Goal: Download file/media

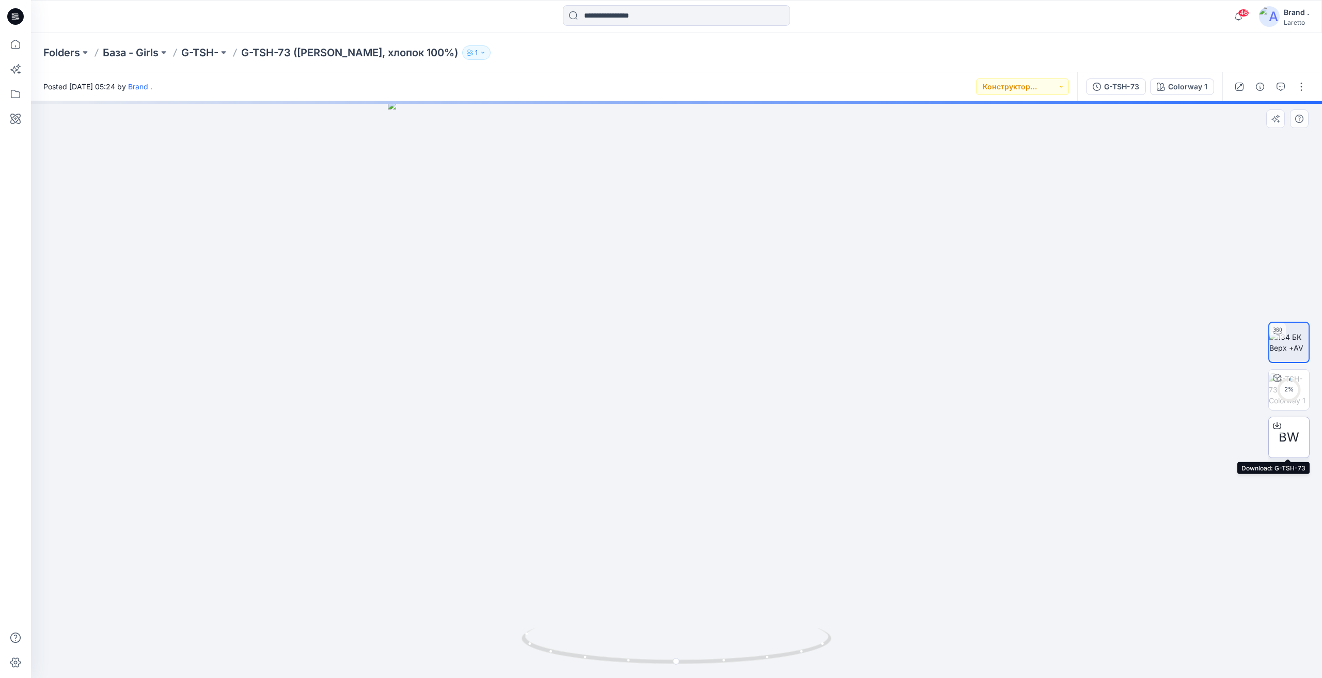
click at [1281, 441] on span "BW" at bounding box center [1288, 437] width 21 height 19
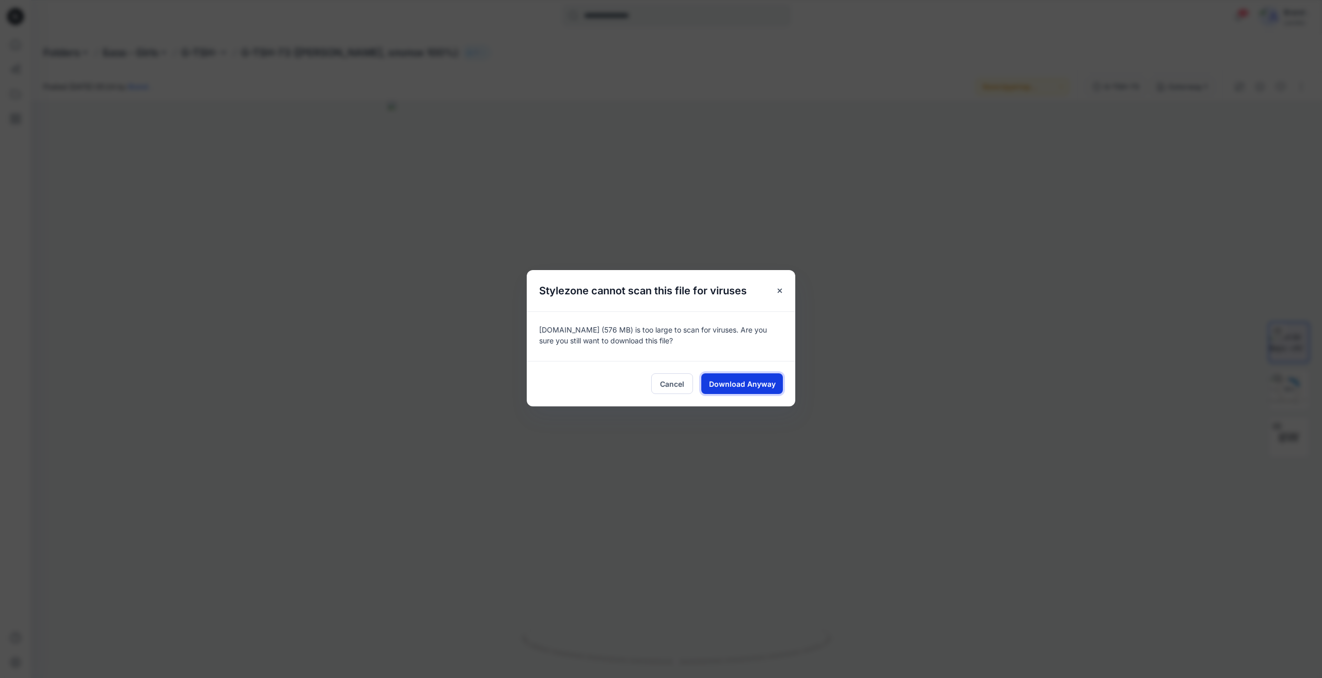
click at [720, 384] on span "Download Anyway" at bounding box center [742, 383] width 67 height 11
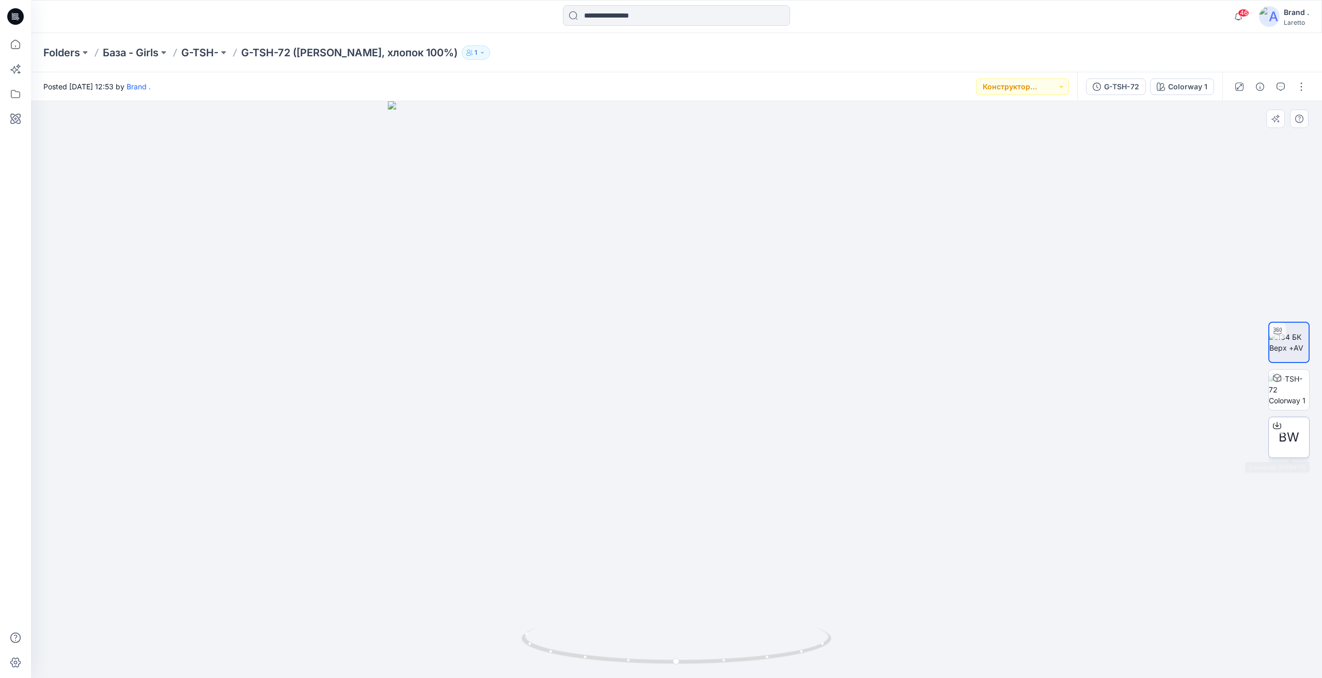
click at [1300, 440] on div "BW" at bounding box center [1288, 437] width 41 height 41
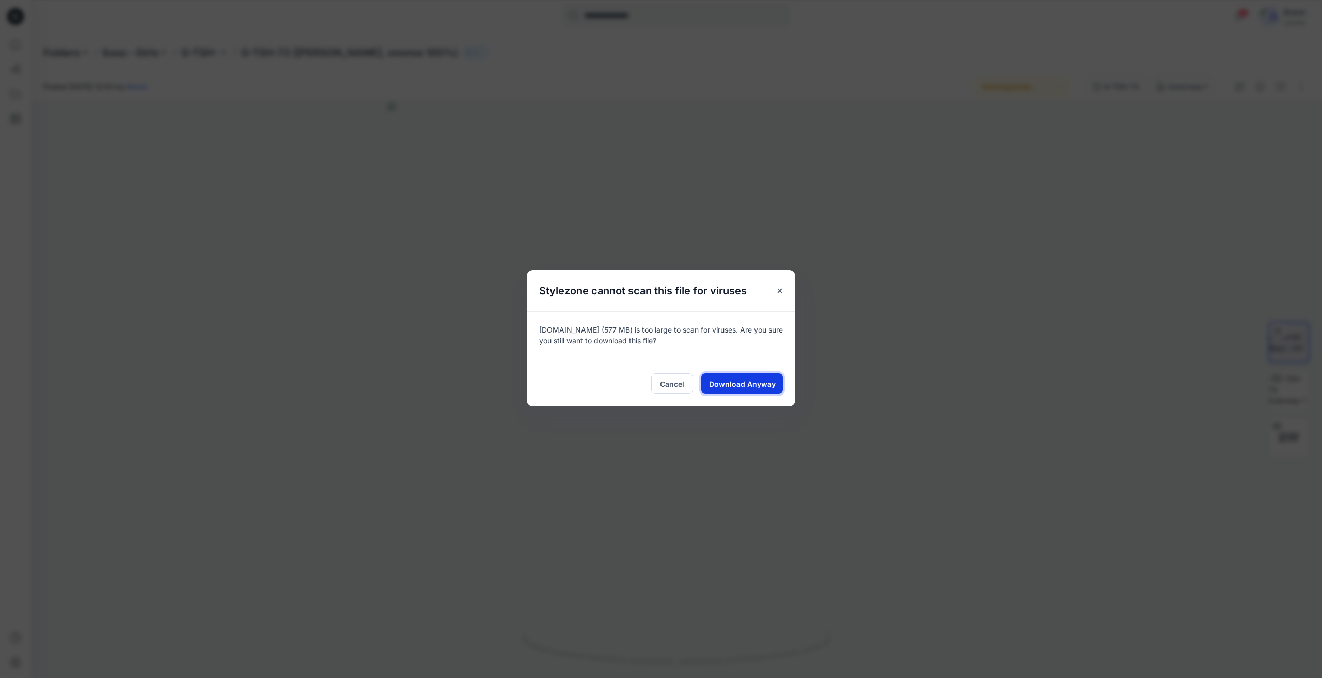
click at [723, 380] on span "Download Anyway" at bounding box center [742, 383] width 67 height 11
